Goal: Task Accomplishment & Management: Manage account settings

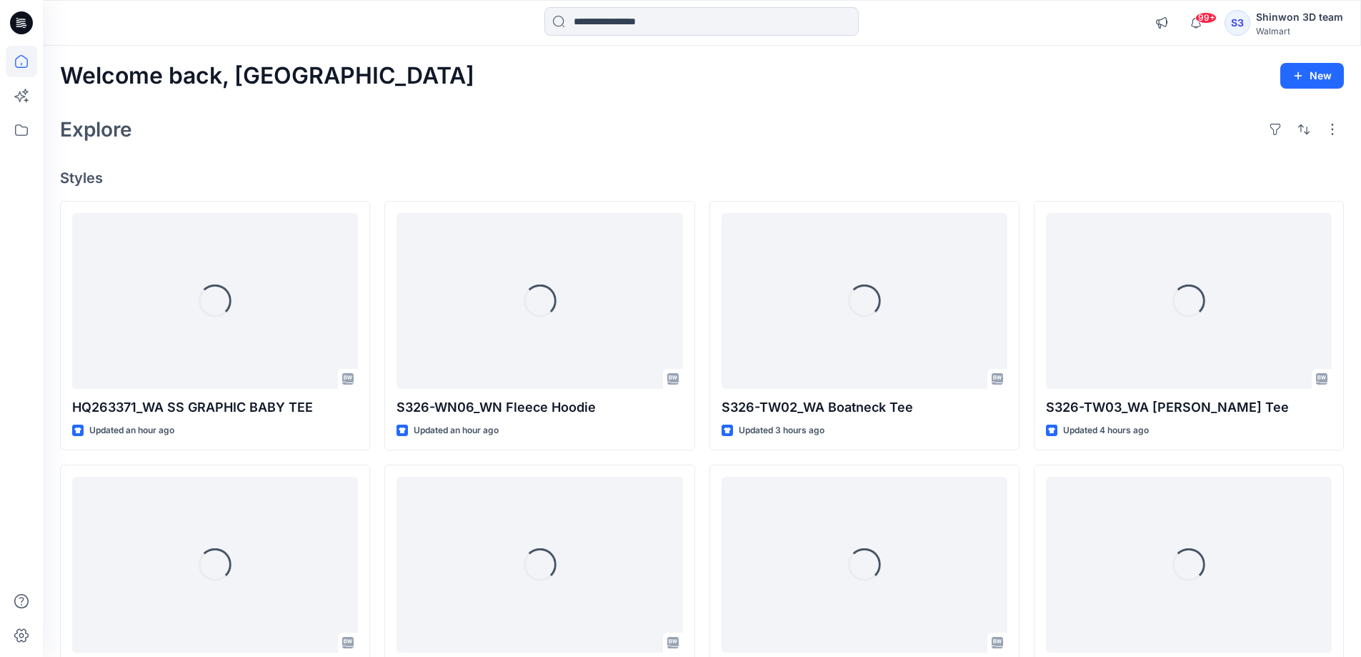
click at [700, 175] on h4 "Styles" at bounding box center [702, 177] width 1284 height 17
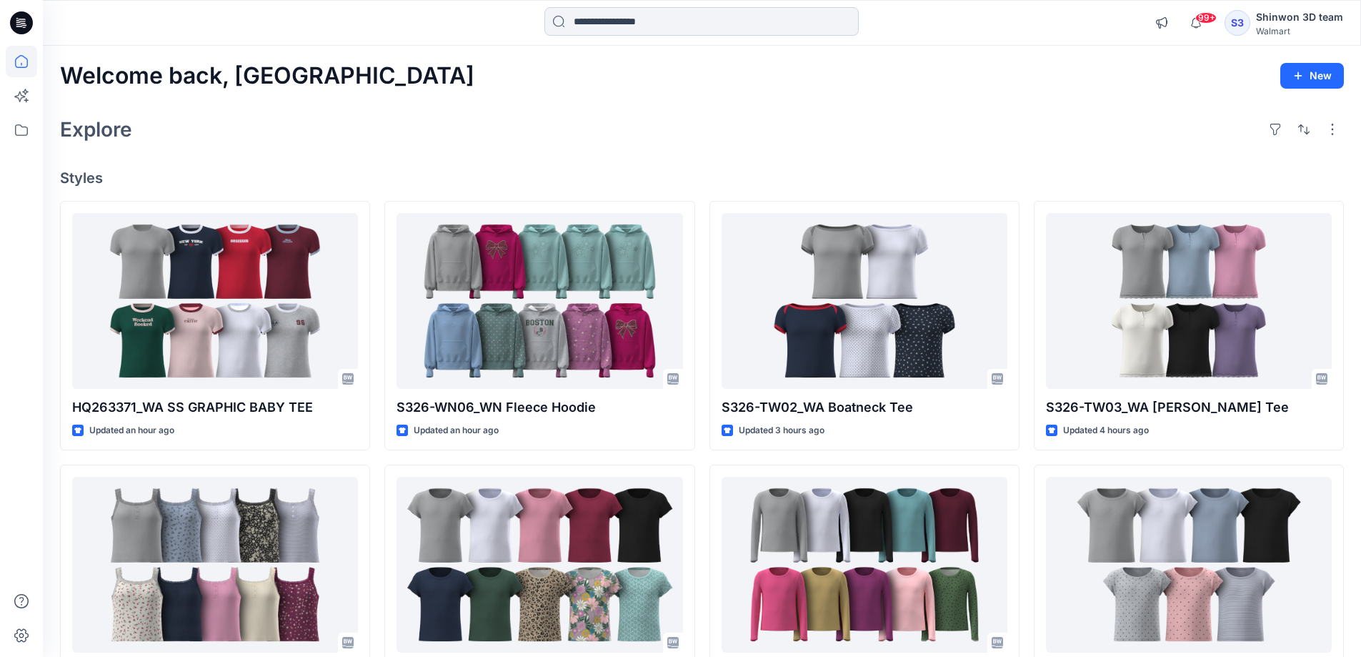
click at [655, 21] on input at bounding box center [702, 21] width 314 height 29
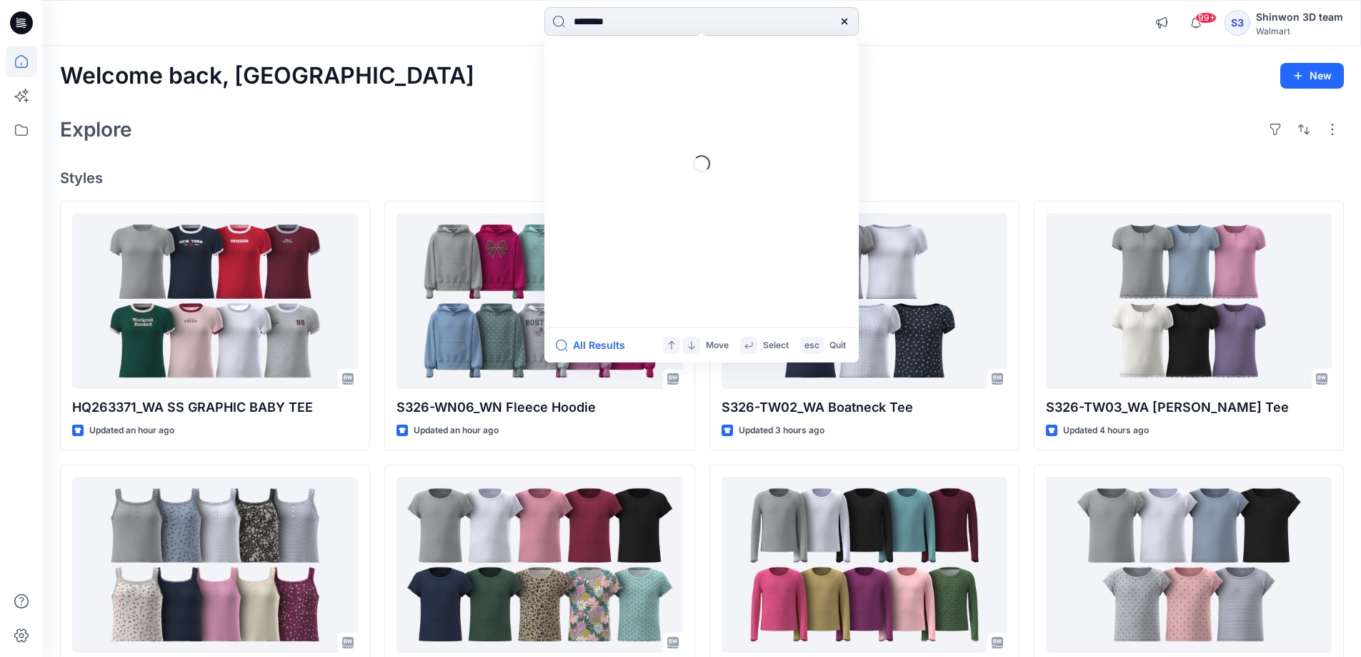
type input "********"
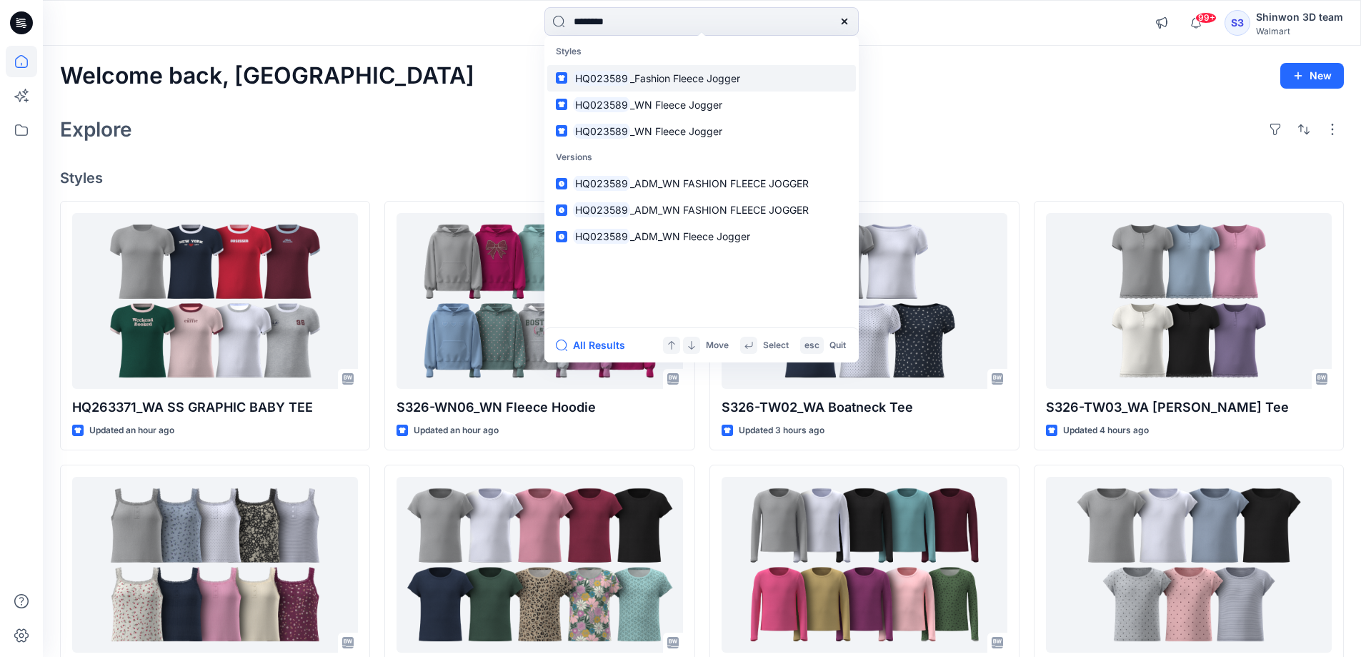
click at [692, 84] on span "_Fashion Fleece Jogger" at bounding box center [685, 78] width 110 height 12
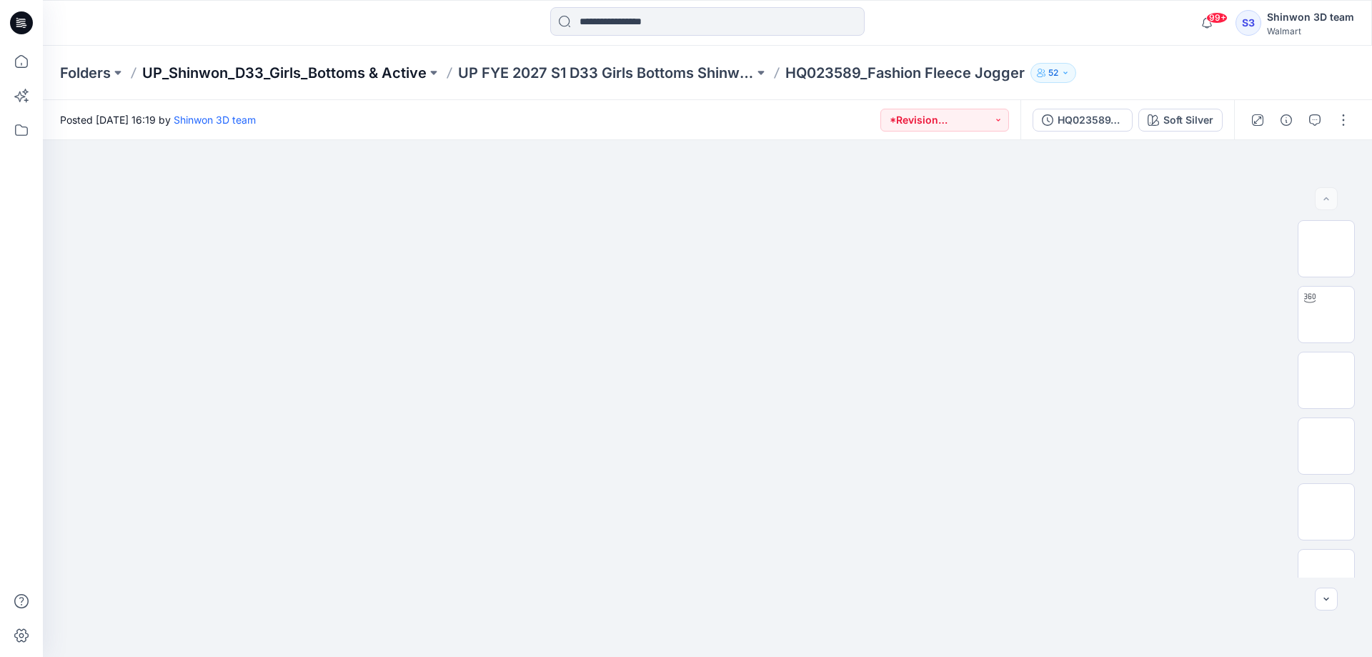
click at [333, 69] on p "UP_Shinwon_D33_Girls_Bottoms & Active" at bounding box center [284, 73] width 284 height 20
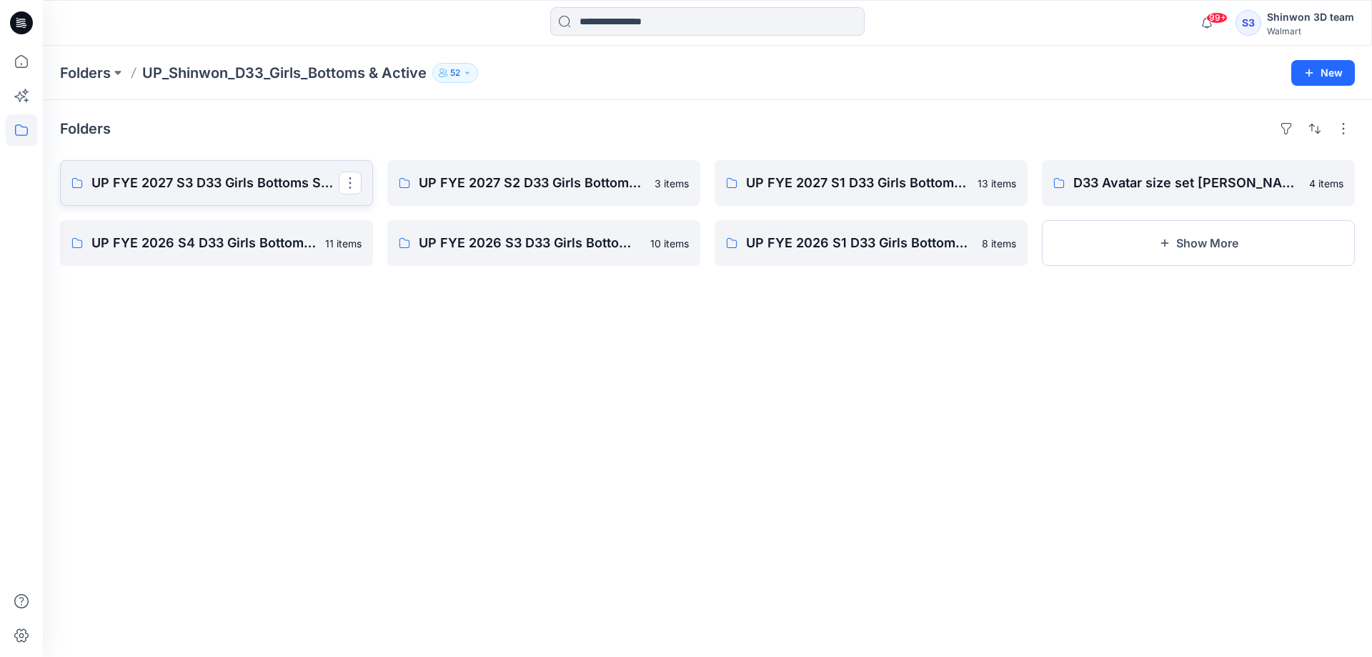
click at [187, 185] on p "UP FYE 2027 S3 D33 Girls Bottoms Shinwon" at bounding box center [214, 183] width 247 height 20
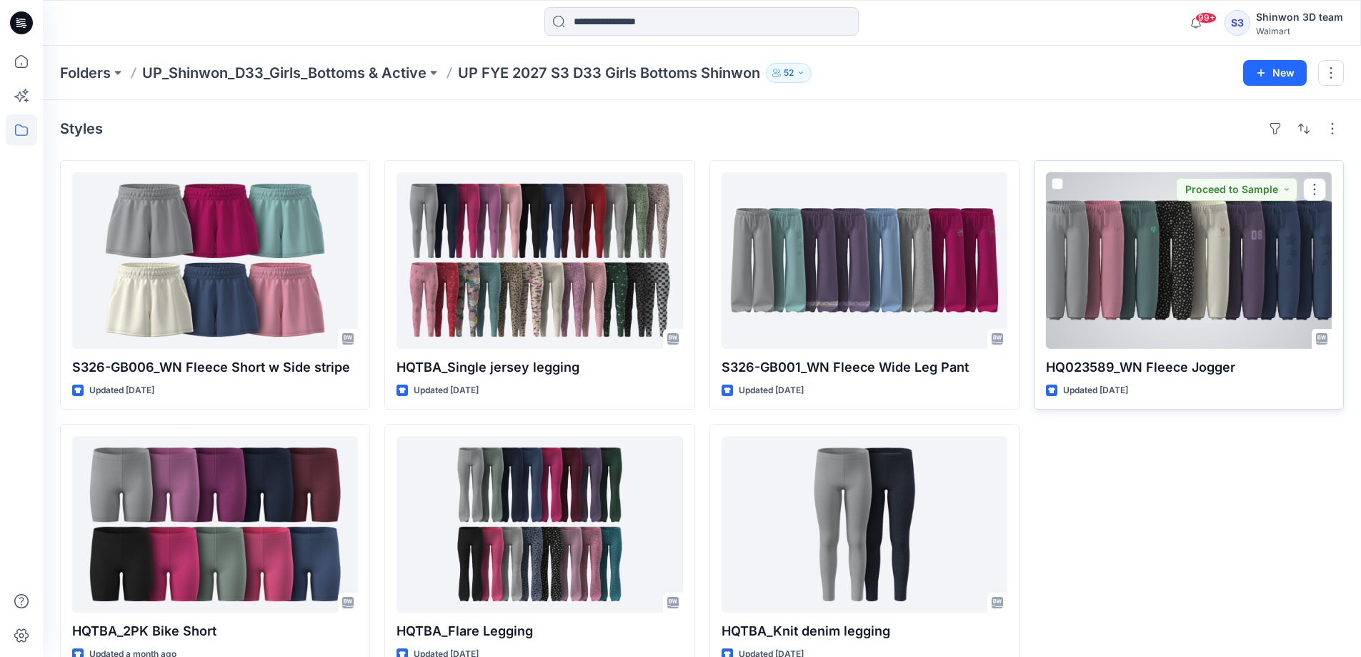
click at [1156, 251] on div at bounding box center [1189, 260] width 286 height 177
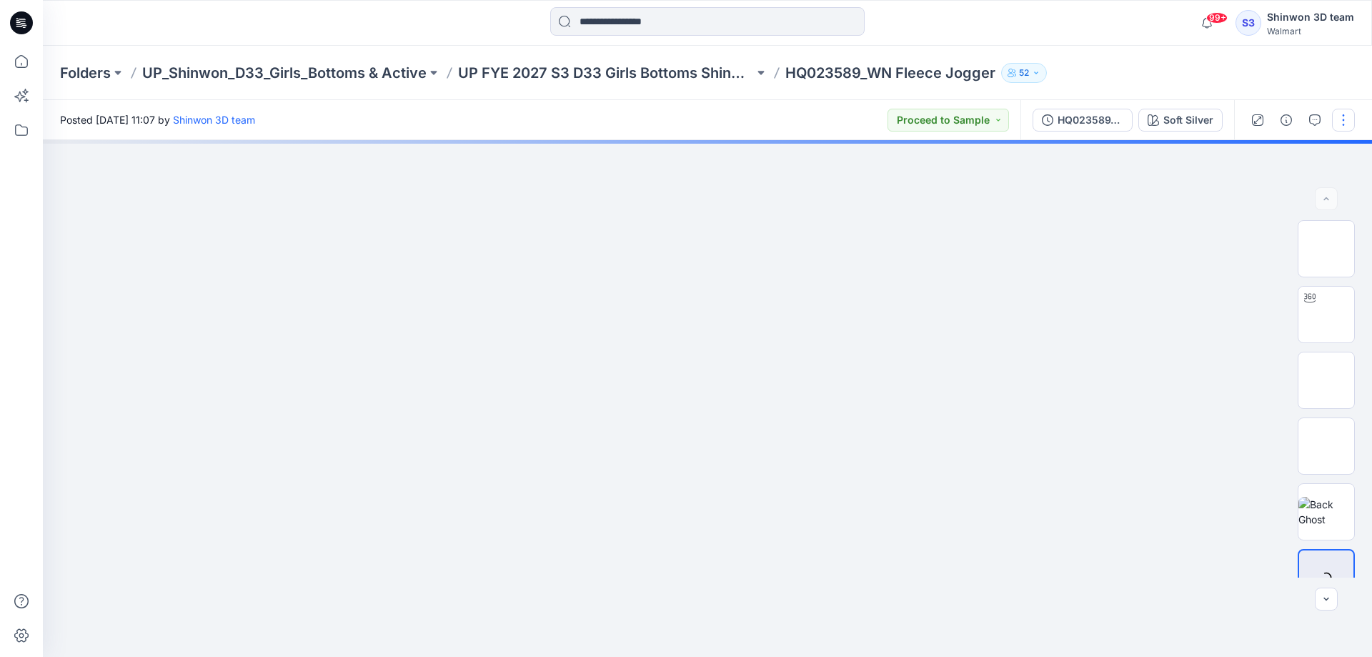
click at [1340, 119] on button "button" at bounding box center [1343, 120] width 23 height 23
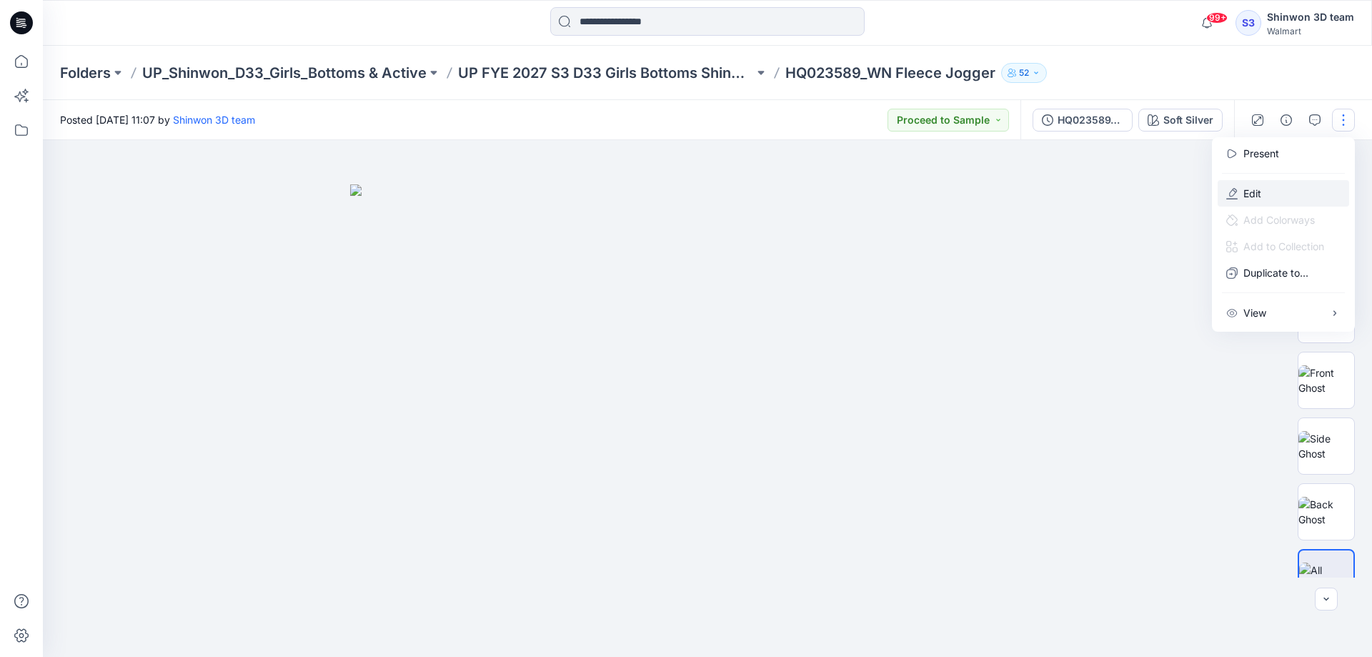
click at [1281, 194] on button "Edit" at bounding box center [1283, 193] width 131 height 26
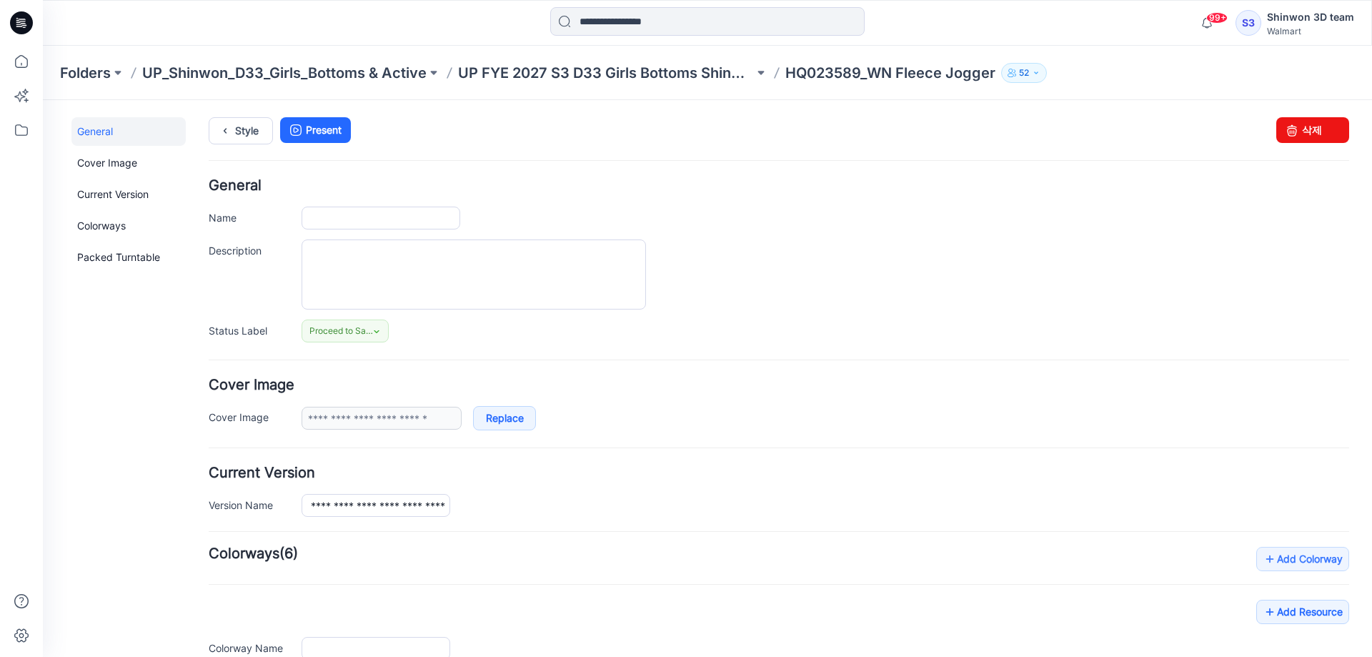
type input "**********"
type textarea "**********"
type input "**********"
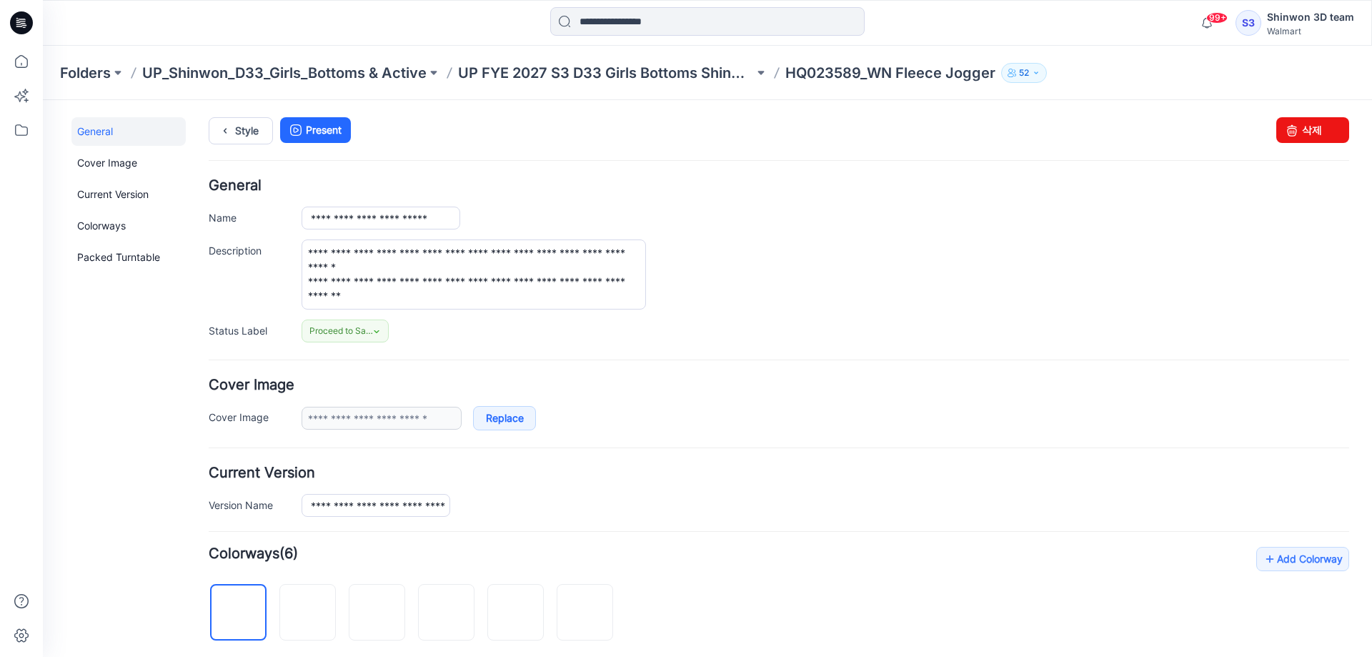
scroll to position [452, 0]
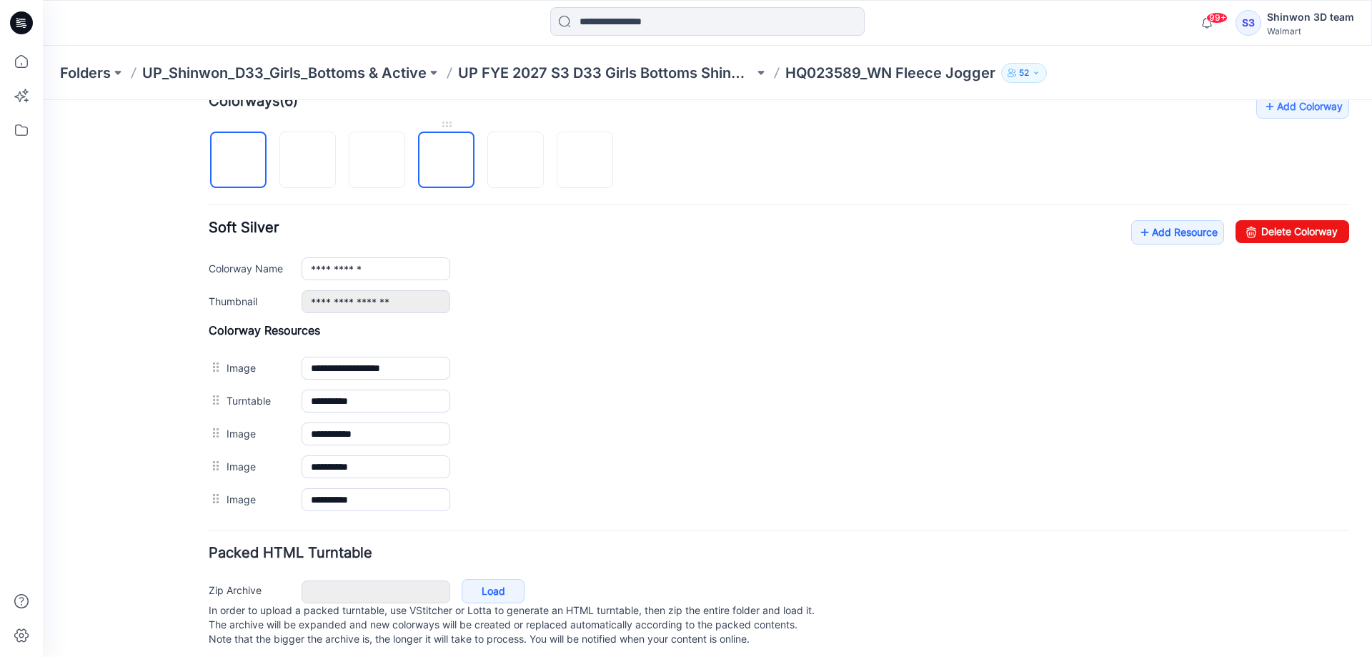
click at [447, 161] on img at bounding box center [447, 161] width 0 height 0
drag, startPoint x: 1281, startPoint y: 226, endPoint x: 786, endPoint y: 165, distance: 498.2
click at [1281, 226] on link "Delete Colorway" at bounding box center [1293, 231] width 114 height 23
click at [516, 161] on img at bounding box center [516, 161] width 0 height 0
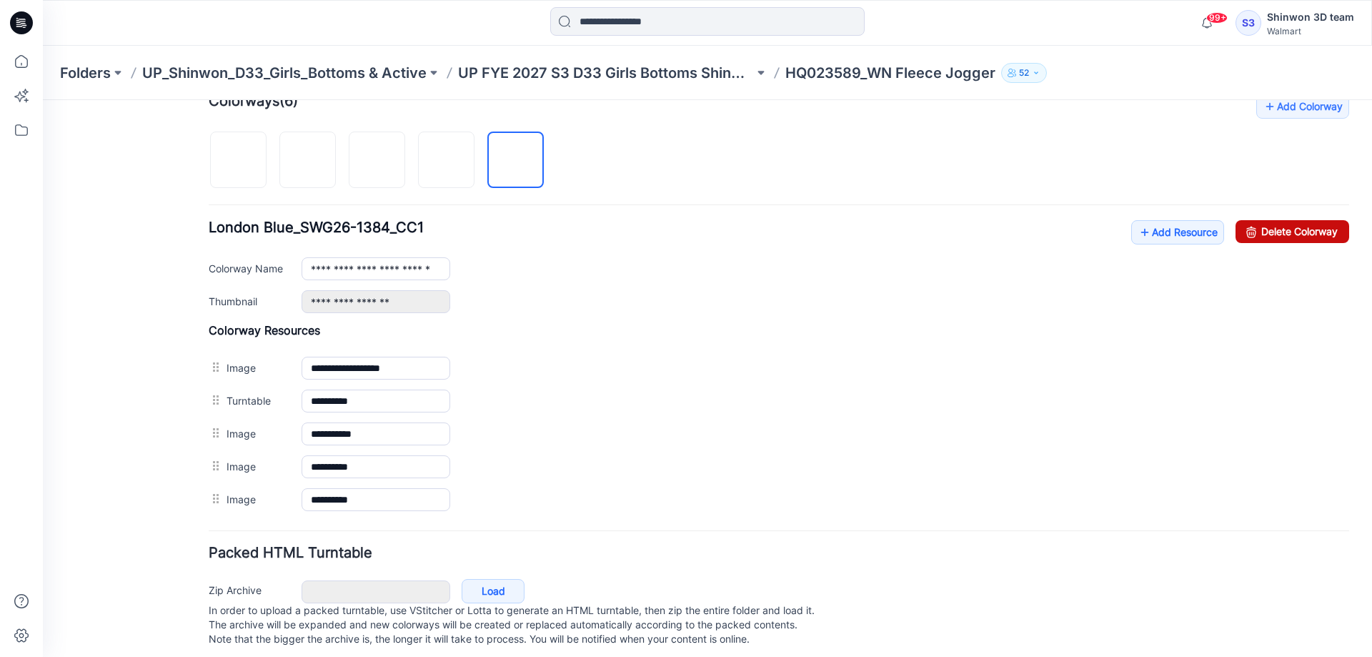
drag, startPoint x: 1288, startPoint y: 231, endPoint x: 800, endPoint y: 172, distance: 491.7
click at [1288, 230] on link "Delete Colorway" at bounding box center [1293, 231] width 114 height 23
type input "**********"
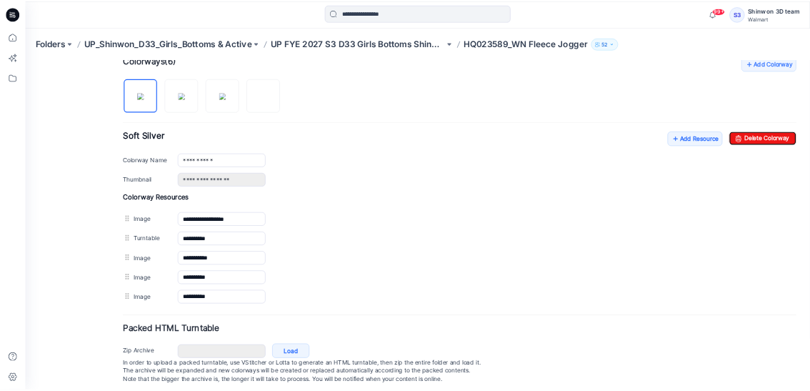
scroll to position [0, 0]
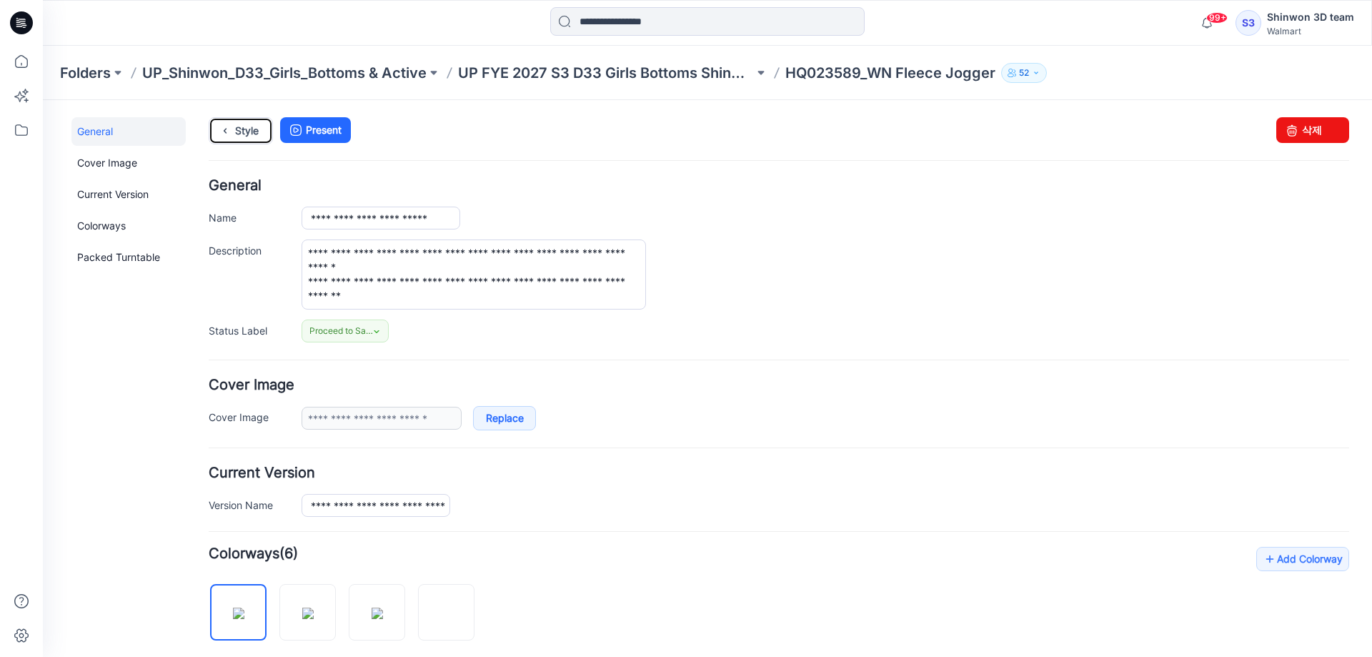
drag, startPoint x: 244, startPoint y: 138, endPoint x: 338, endPoint y: 110, distance: 97.7
click at [244, 137] on link "Style" at bounding box center [241, 130] width 64 height 27
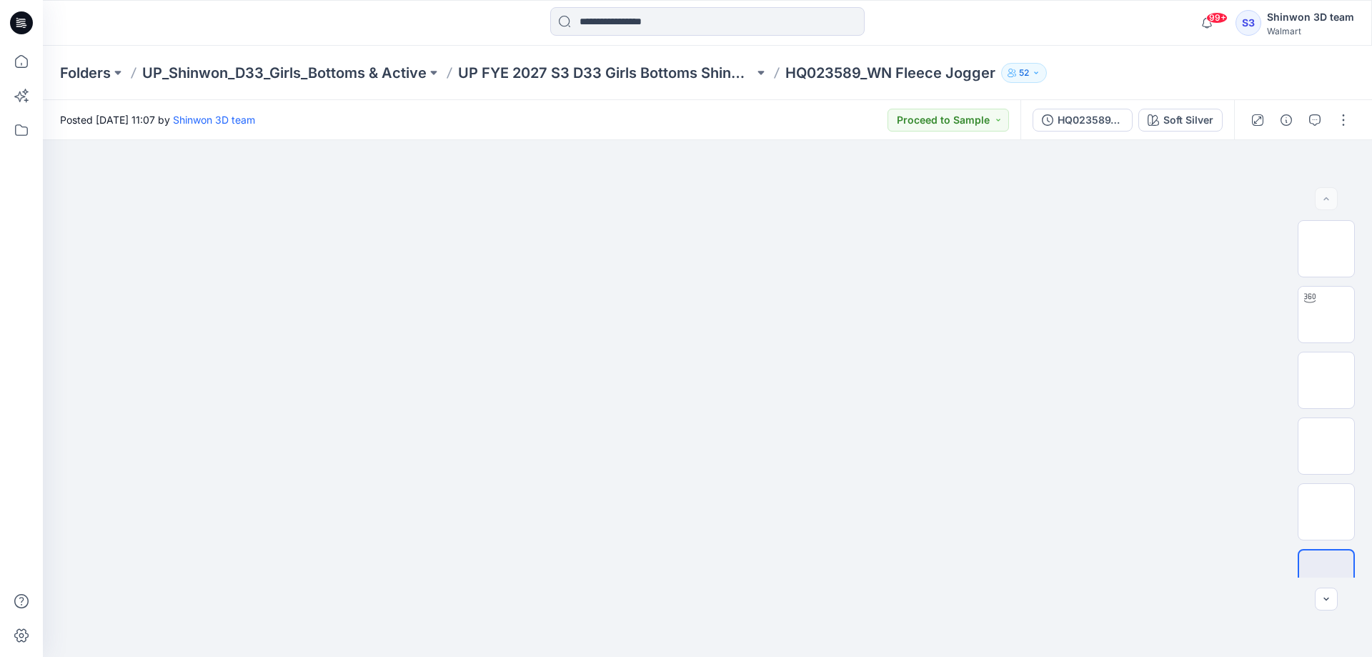
click at [600, 105] on div "Posted Friday, September 19, 2025 11:07 by Shinwon 3D team Proceed to Sample" at bounding box center [532, 119] width 978 height 39
click at [1285, 115] on icon "button" at bounding box center [1286, 119] width 11 height 11
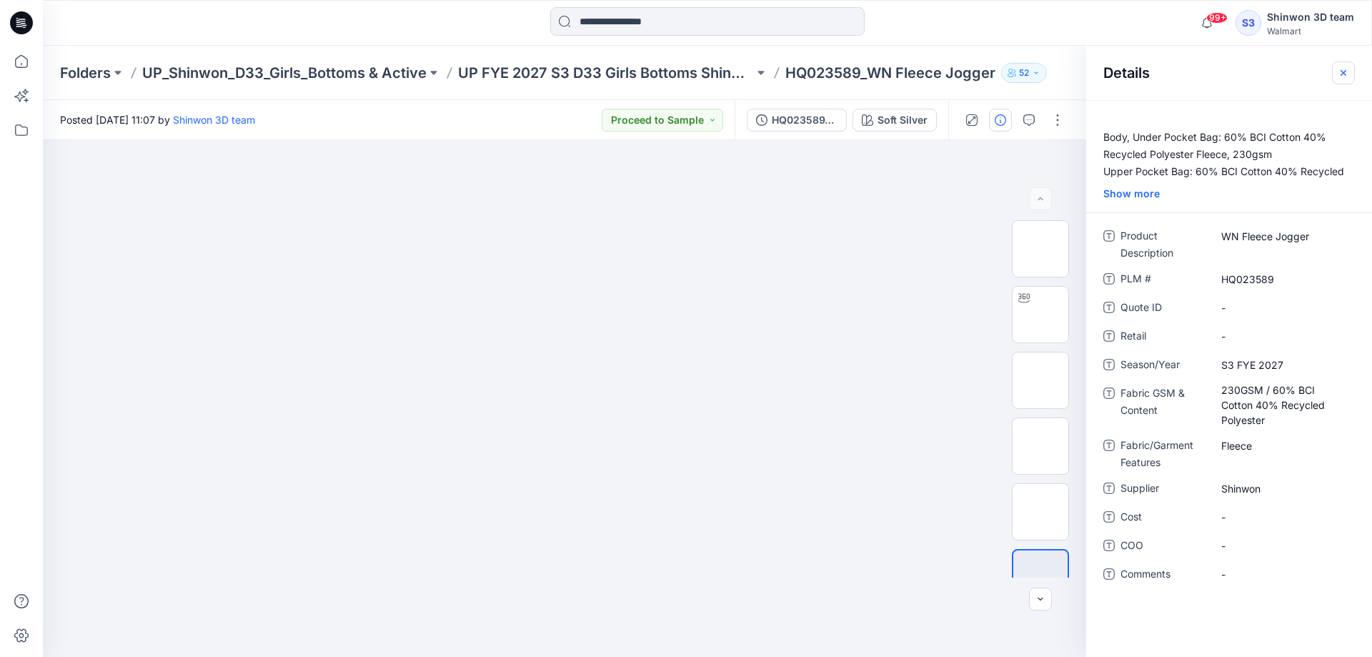
click at [1344, 72] on icon "button" at bounding box center [1344, 72] width 6 height 6
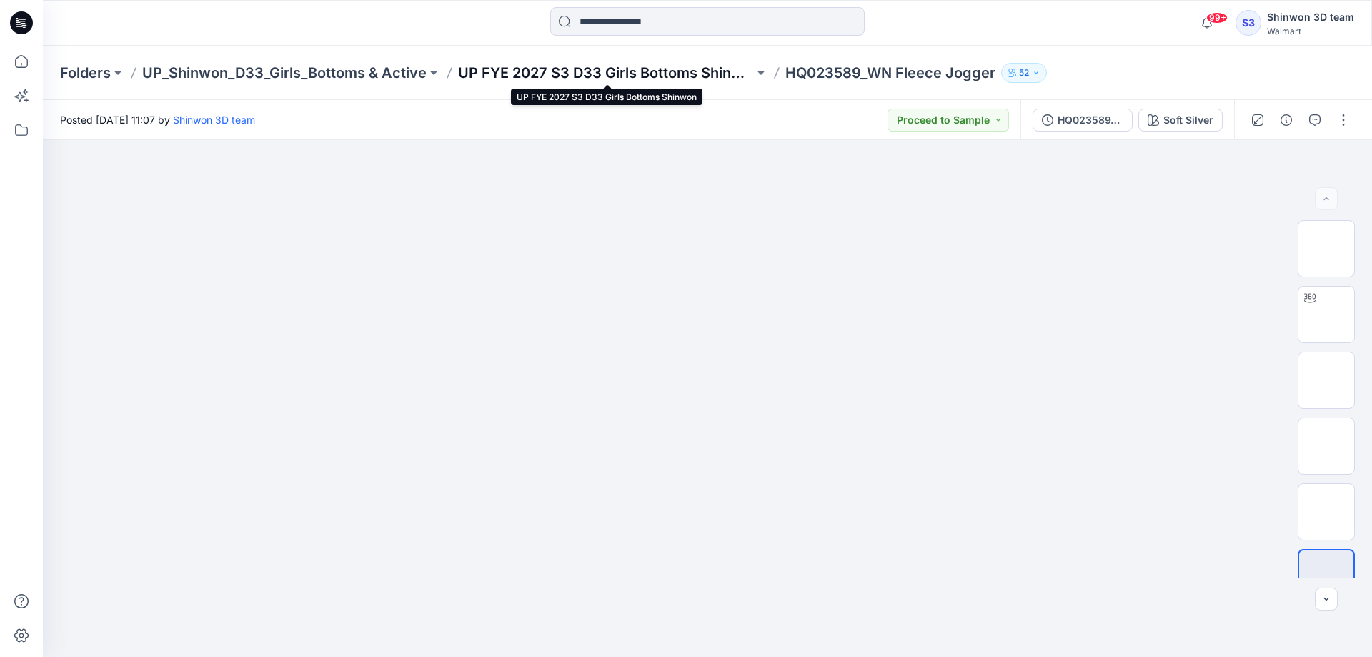
click at [551, 67] on p "UP FYE 2027 S3 D33 Girls Bottoms Shinwon" at bounding box center [606, 73] width 296 height 20
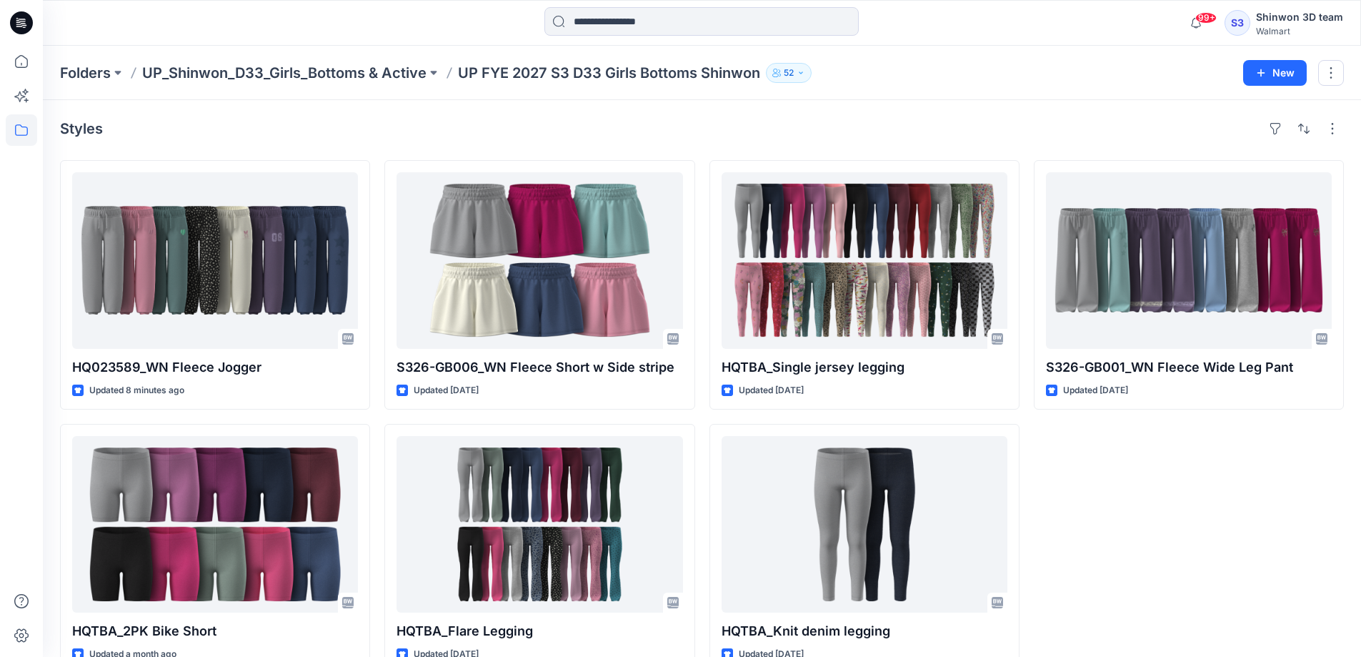
click at [703, 119] on div "Styles" at bounding box center [702, 128] width 1284 height 23
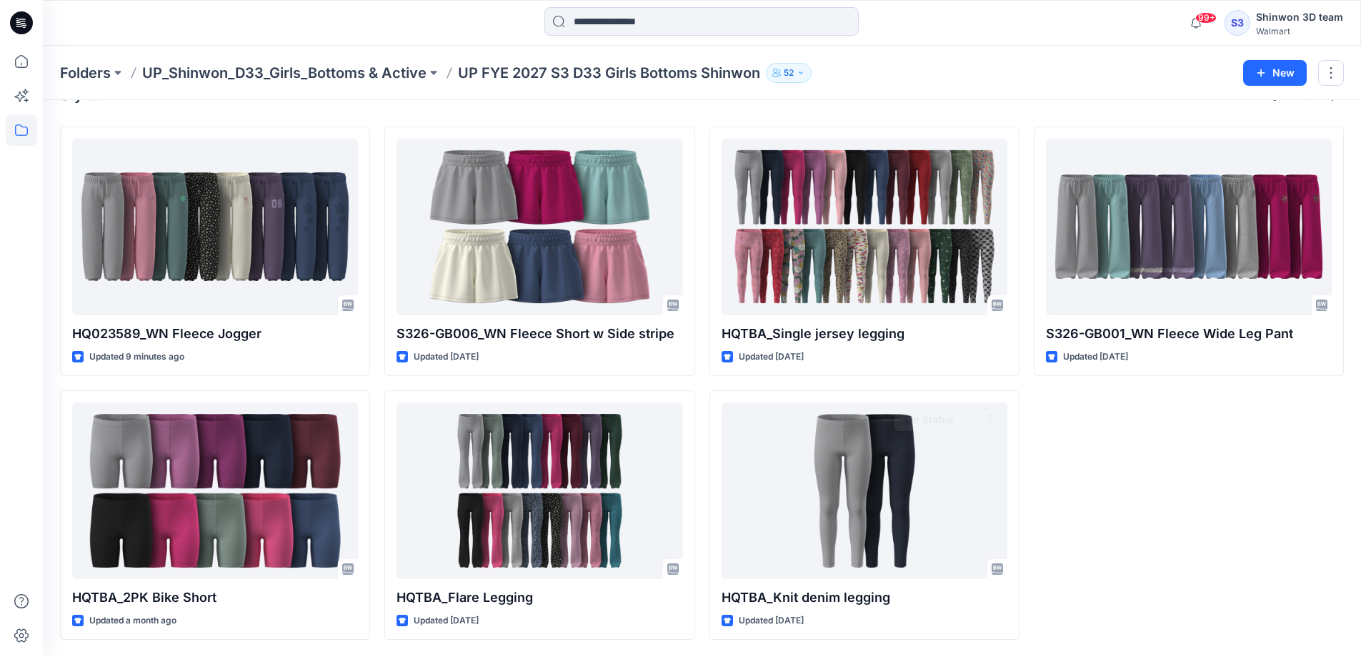
click at [1103, 472] on div "S326-GB001_WN Fleece Wide Leg Pant Updated [DATE]" at bounding box center [1189, 382] width 310 height 513
click at [1173, 481] on div "S326-GB001_WN Fleece Wide Leg Pant Updated [DATE]" at bounding box center [1189, 382] width 310 height 513
click at [1178, 464] on div "S326-GB001_WN Fleece Wide Leg Pant Updated [DATE]" at bounding box center [1189, 382] width 310 height 513
click at [1138, 487] on div "S326-GB001_WN Fleece Wide Leg Pant Updated [DATE]" at bounding box center [1189, 382] width 310 height 513
click at [1213, 502] on div "S326-GB001_WN Fleece Wide Leg Pant Updated [DATE]" at bounding box center [1189, 382] width 310 height 513
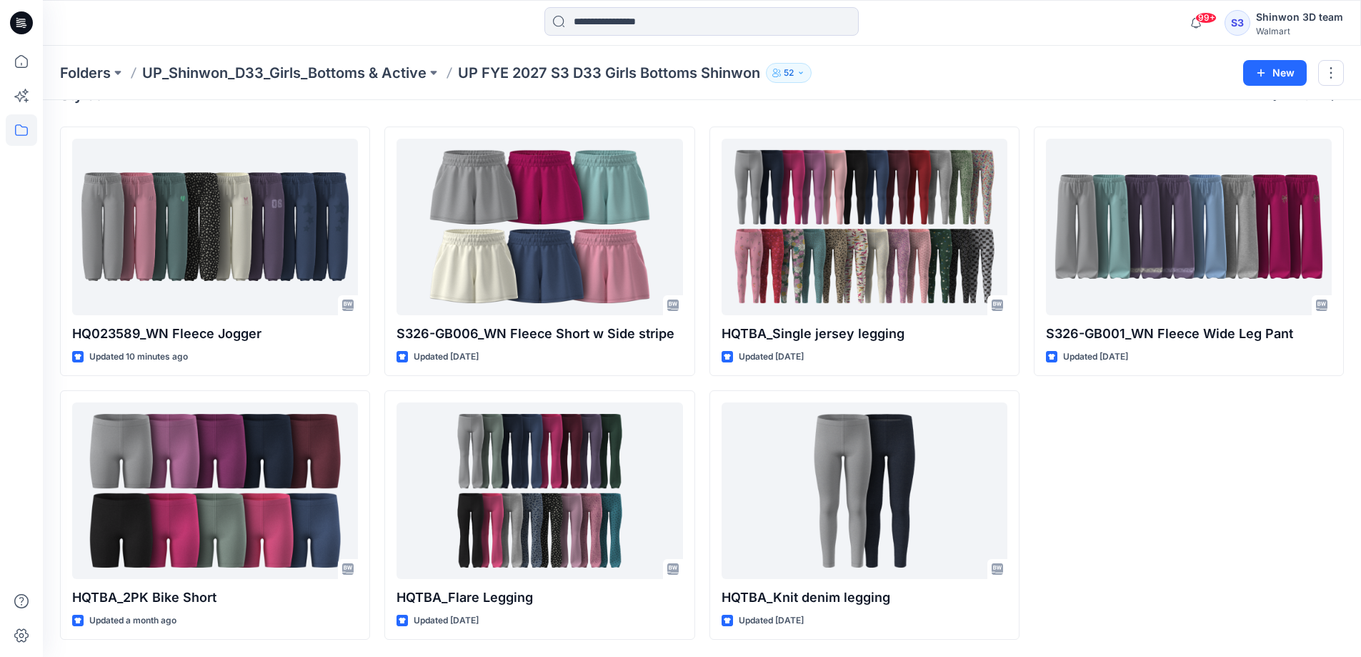
click at [1168, 543] on div "S326-GB001_WN Fleece Wide Leg Pant Updated [DATE]" at bounding box center [1189, 382] width 310 height 513
